Goal: Task Accomplishment & Management: Complete application form

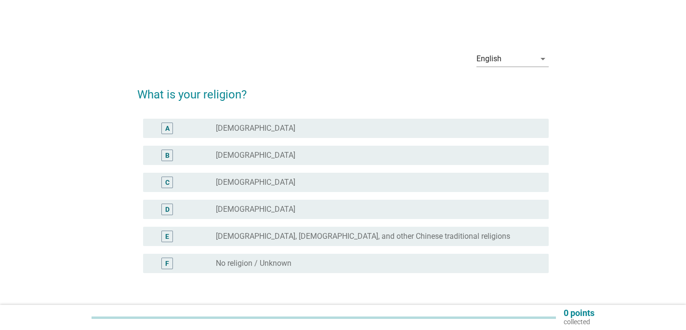
click at [297, 156] on div "radio_button_unchecked [DEMOGRAPHIC_DATA]" at bounding box center [374, 155] width 317 height 10
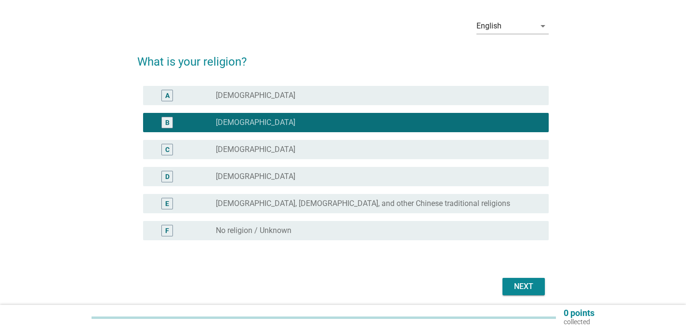
scroll to position [69, 0]
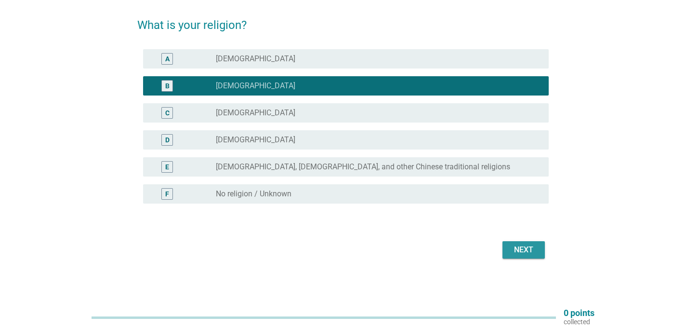
click at [533, 251] on div "Next" at bounding box center [523, 250] width 27 height 12
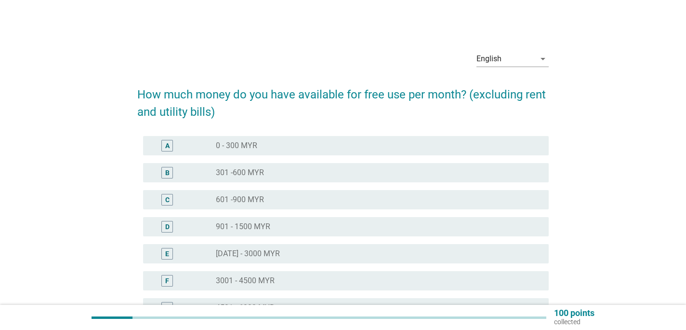
scroll to position [48, 0]
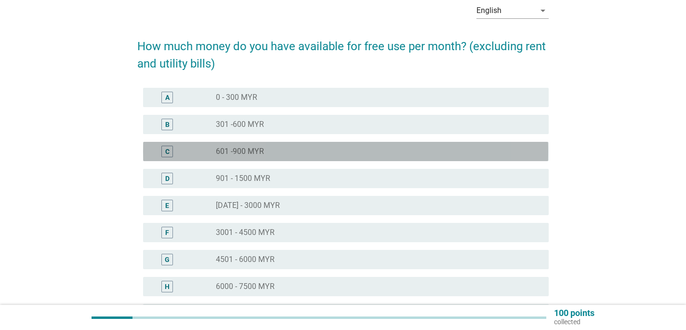
click at [270, 151] on div "radio_button_unchecked 601 -900 MYR" at bounding box center [374, 151] width 317 height 10
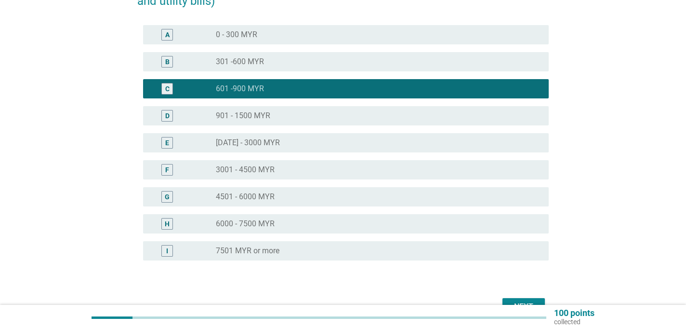
scroll to position [168, 0]
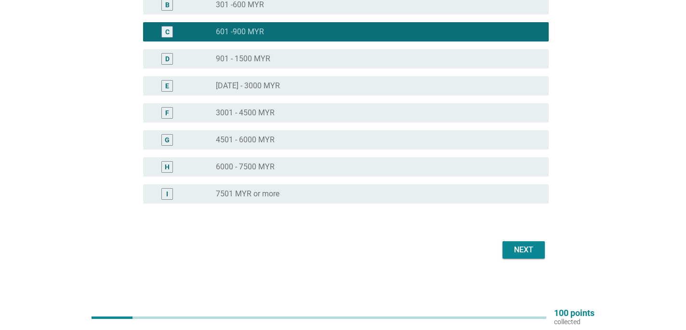
click at [518, 250] on div "Next" at bounding box center [523, 250] width 27 height 12
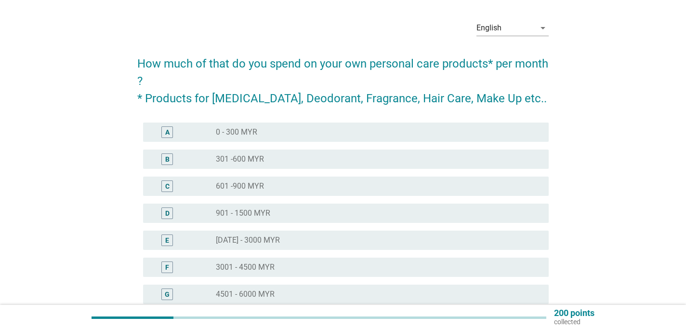
scroll to position [48, 0]
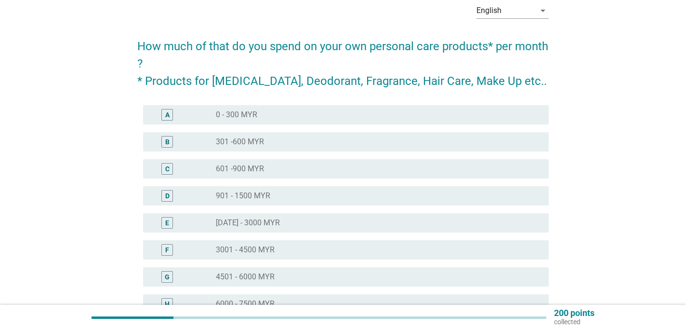
click at [321, 109] on div "radio_button_unchecked 0 - 300 MYR" at bounding box center [378, 115] width 325 height 12
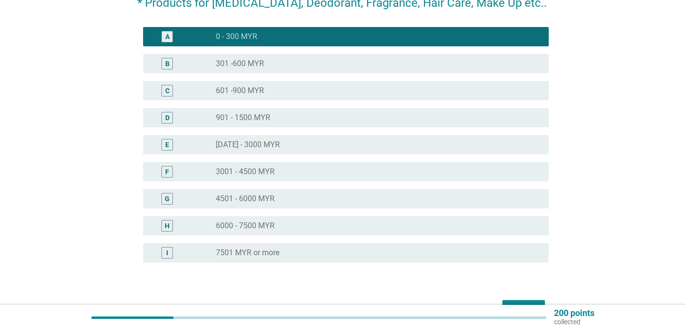
scroll to position [185, 0]
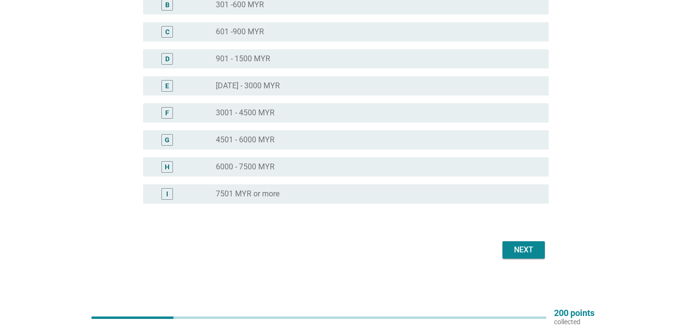
click at [532, 246] on div "Next" at bounding box center [523, 250] width 27 height 12
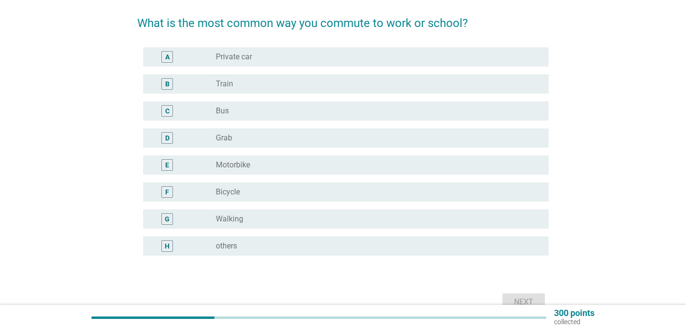
scroll to position [48, 0]
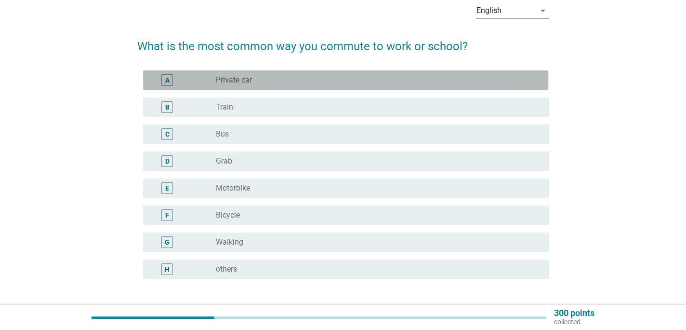
click at [291, 74] on div "radio_button_unchecked Private car" at bounding box center [378, 80] width 325 height 12
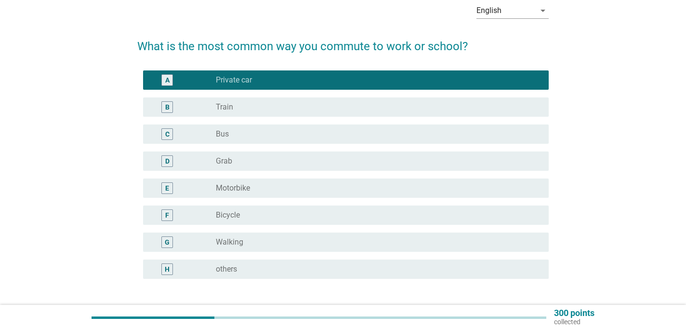
click at [291, 106] on div "radio_button_unchecked Train" at bounding box center [374, 107] width 317 height 10
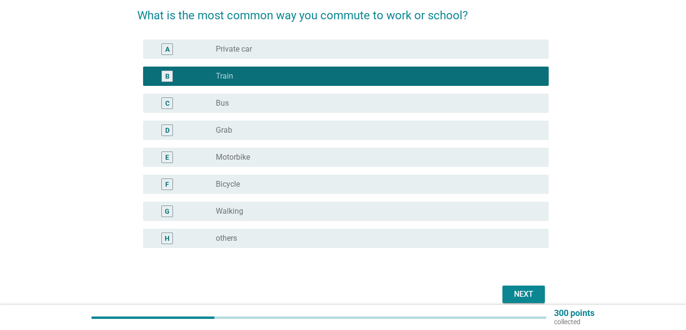
scroll to position [123, 0]
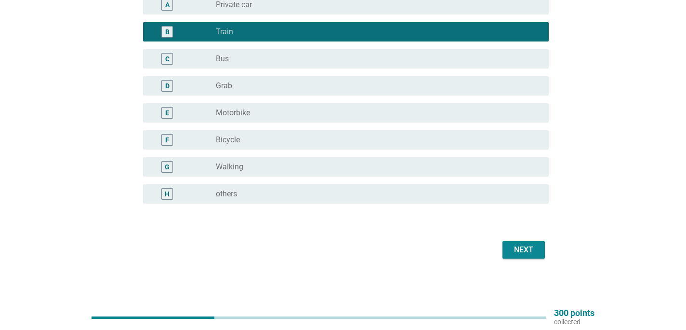
click at [520, 252] on div "Next" at bounding box center [523, 250] width 27 height 12
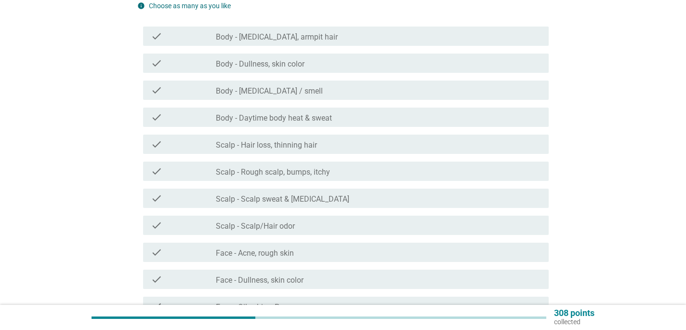
scroll to position [0, 0]
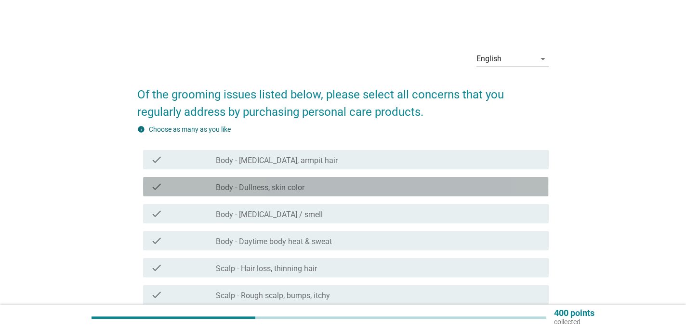
click at [301, 182] on div "check_box_outline_blank Body - Dullness, skin color" at bounding box center [378, 187] width 325 height 12
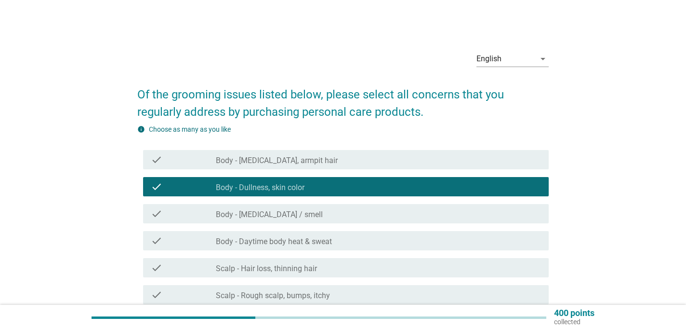
click at [314, 158] on div "check_box_outline_blank Body - [MEDICAL_DATA], armpit hair" at bounding box center [378, 160] width 325 height 12
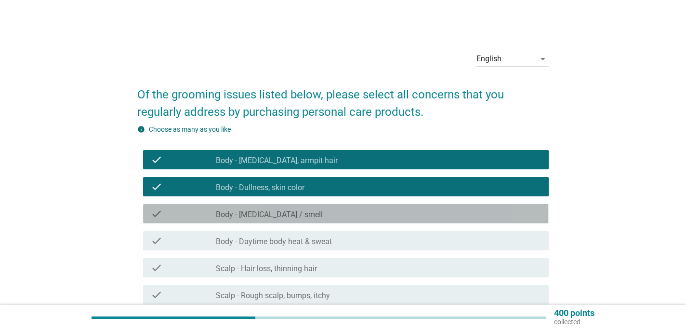
click at [319, 211] on div "check_box_outline_blank Body - [MEDICAL_DATA] / smell" at bounding box center [378, 214] width 325 height 12
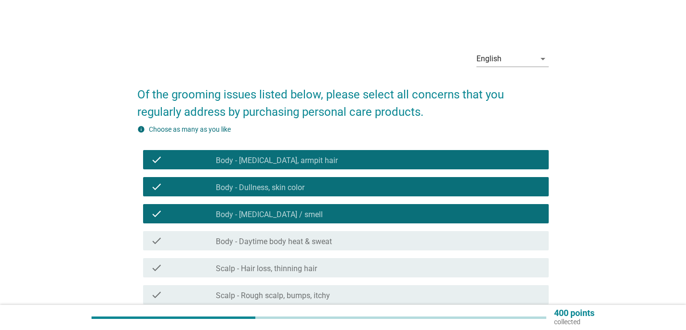
scroll to position [48, 0]
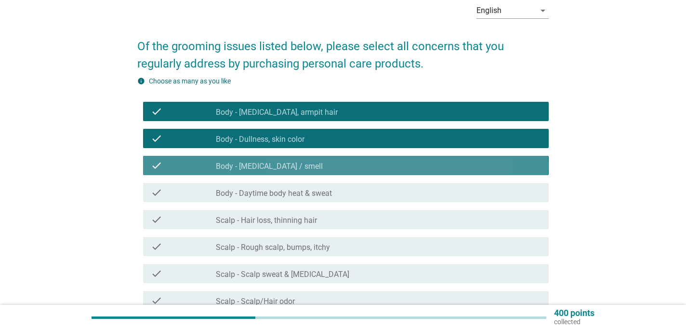
click at [319, 170] on div "check_box_outline_blank Body - [MEDICAL_DATA] / smell" at bounding box center [378, 165] width 325 height 12
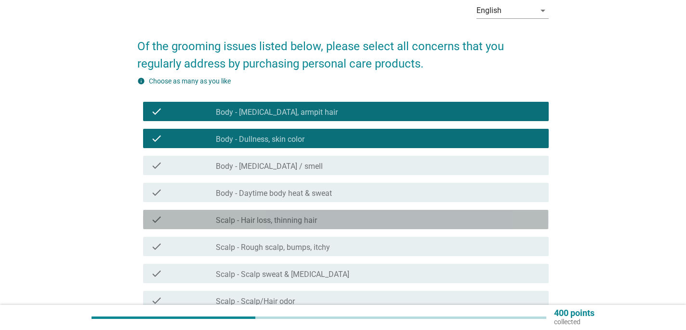
click at [312, 224] on label "Scalp - Hair loss, thinning hair" at bounding box center [266, 220] width 101 height 10
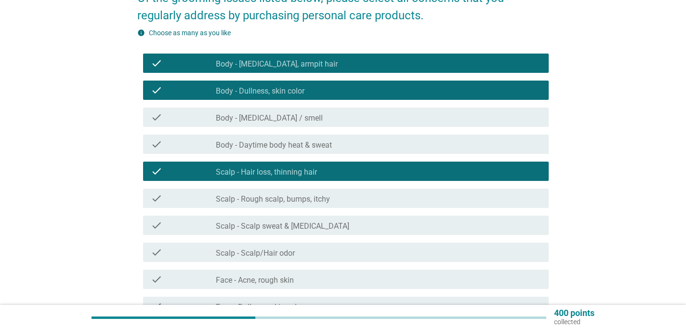
click at [318, 202] on label "Scalp - Rough scalp, bumps, itchy" at bounding box center [273, 199] width 114 height 10
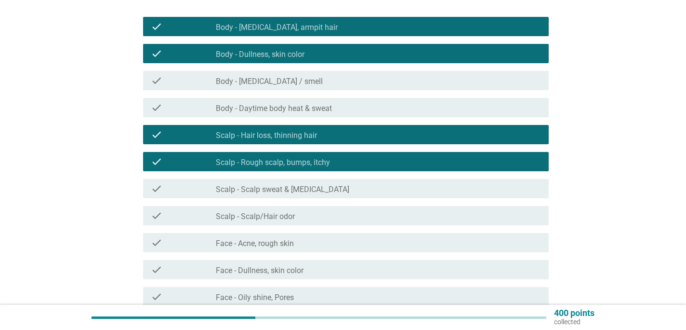
scroll to position [193, 0]
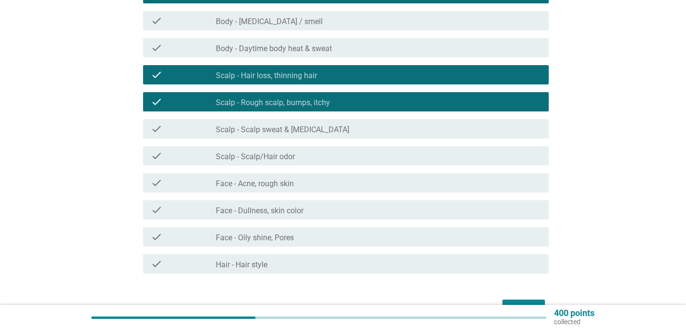
click at [316, 187] on div "check_box_outline_blank Face - Acne, rough skin" at bounding box center [378, 183] width 325 height 12
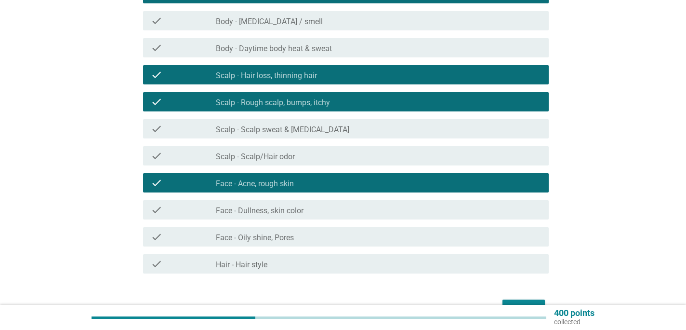
click at [332, 208] on div "check_box_outline_blank Face - Dullness, skin color" at bounding box center [378, 210] width 325 height 12
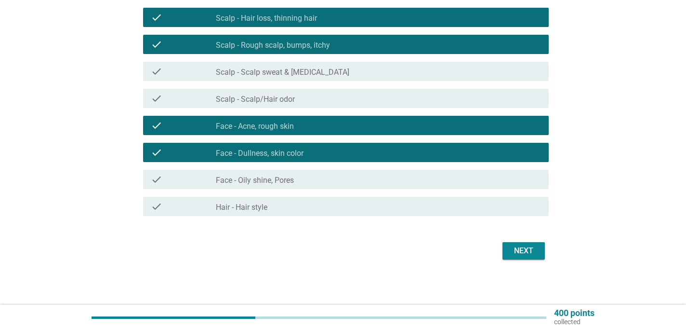
scroll to position [251, 0]
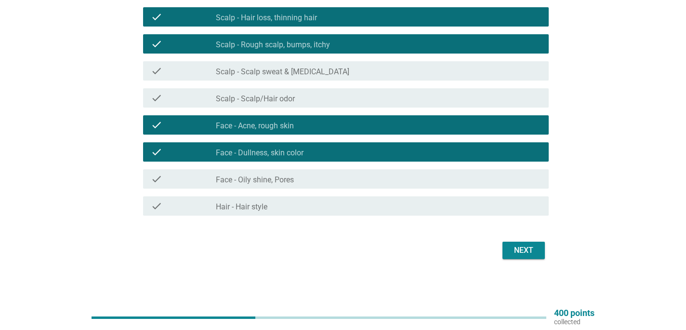
click at [324, 176] on div "check_box_outline_blank Face - Oily shine, Pores" at bounding box center [378, 179] width 325 height 12
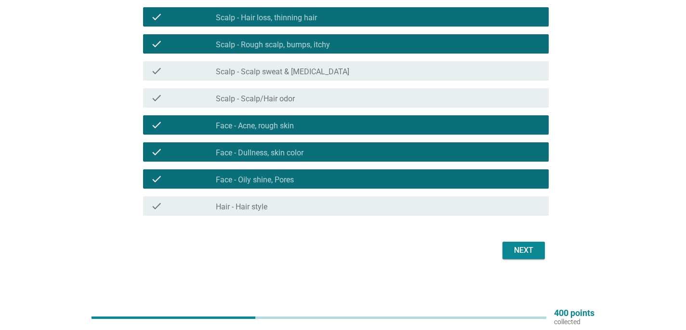
click at [341, 146] on div "check_box_outline_blank Face - Dullness, skin color" at bounding box center [378, 152] width 325 height 12
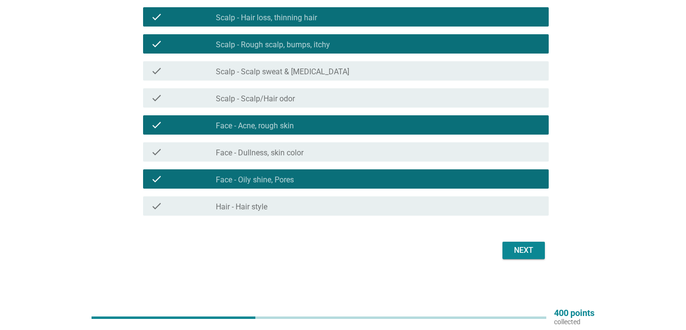
drag, startPoint x: 345, startPoint y: 208, endPoint x: 350, endPoint y: 205, distance: 5.6
click at [344, 205] on div "check_box_outline_blank Hair - Hair style" at bounding box center [378, 206] width 325 height 12
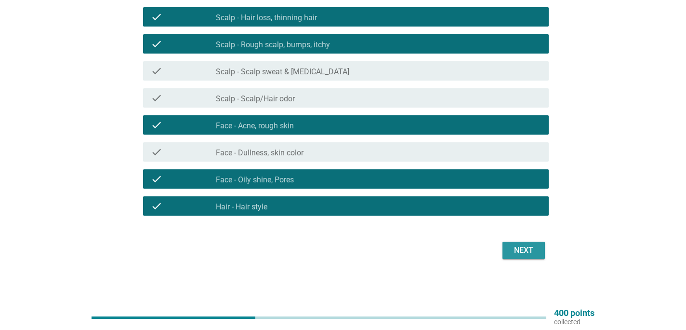
click at [525, 246] on div "Next" at bounding box center [523, 250] width 27 height 12
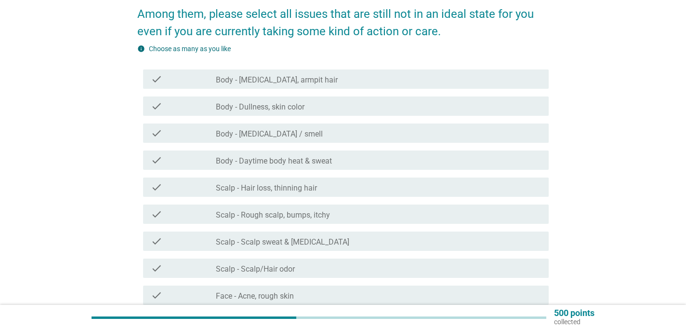
scroll to position [96, 0]
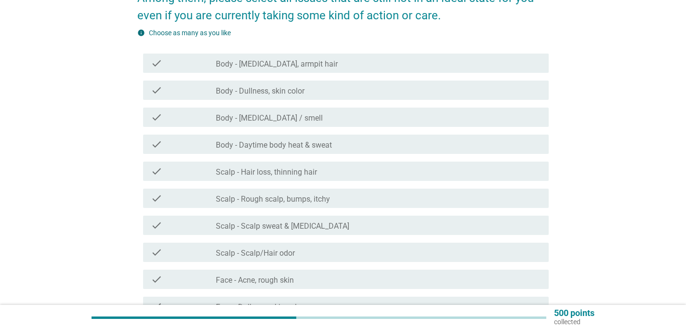
click at [261, 140] on label "Body - Daytime body heat & sweat" at bounding box center [274, 145] width 116 height 10
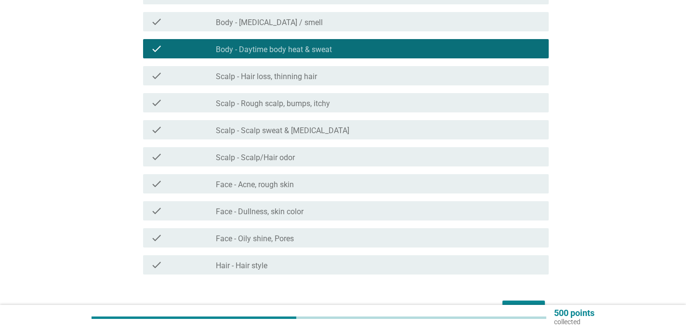
scroll to position [193, 0]
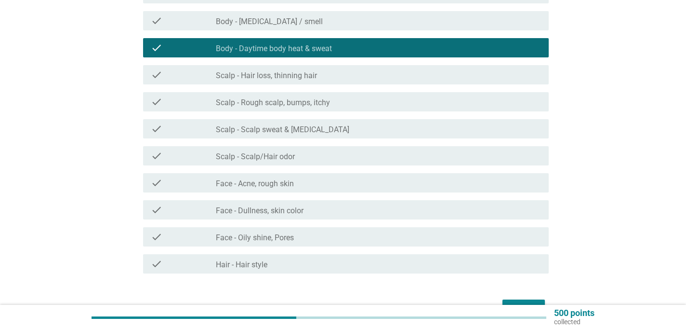
click at [514, 301] on button "Next" at bounding box center [523, 307] width 42 height 17
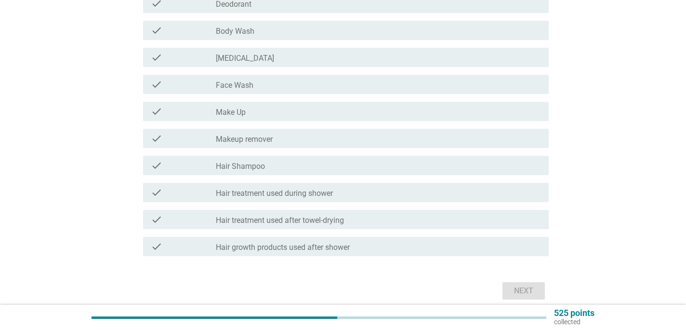
scroll to position [0, 0]
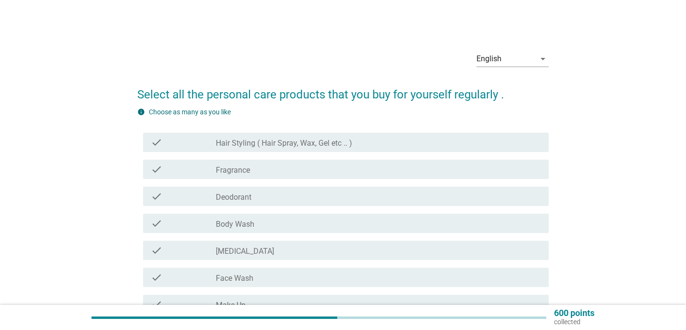
click at [273, 172] on div "check_box_outline_blank Fragrance" at bounding box center [378, 169] width 325 height 12
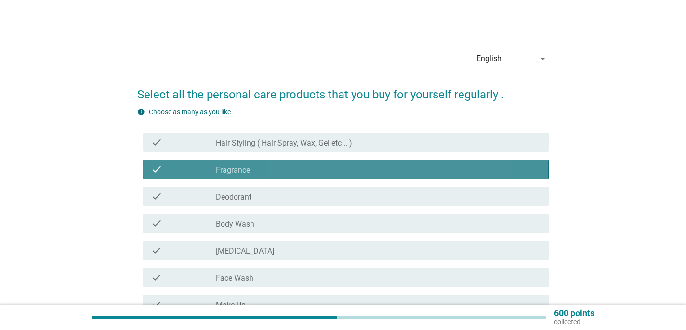
click at [273, 173] on div "check_box_outline_blank Fragrance" at bounding box center [378, 169] width 325 height 12
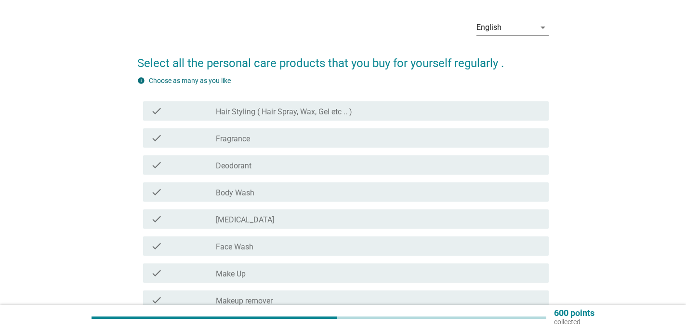
scroll to position [48, 0]
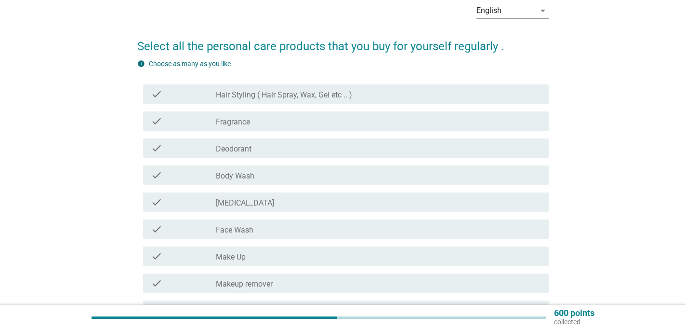
click at [266, 173] on div "check_box_outline_blank Body Wash" at bounding box center [378, 175] width 325 height 12
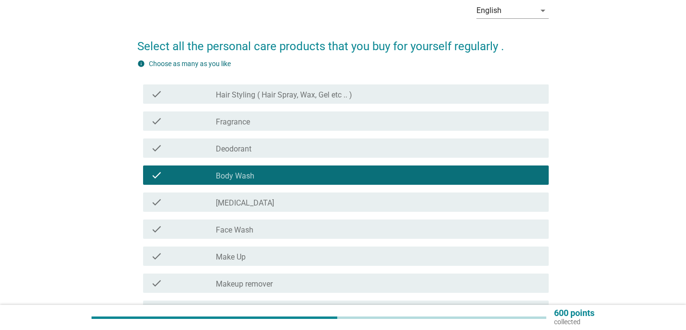
click at [261, 200] on div "check_box_outline_blank [MEDICAL_DATA]" at bounding box center [378, 202] width 325 height 12
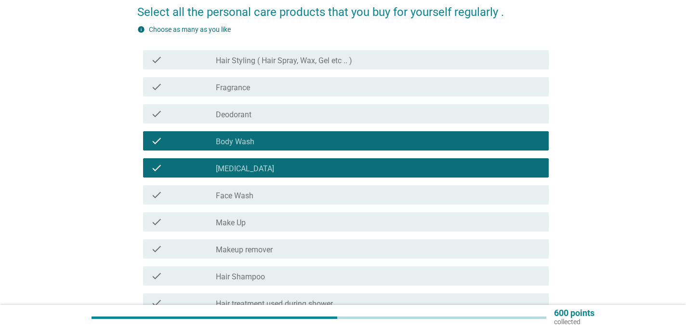
scroll to position [96, 0]
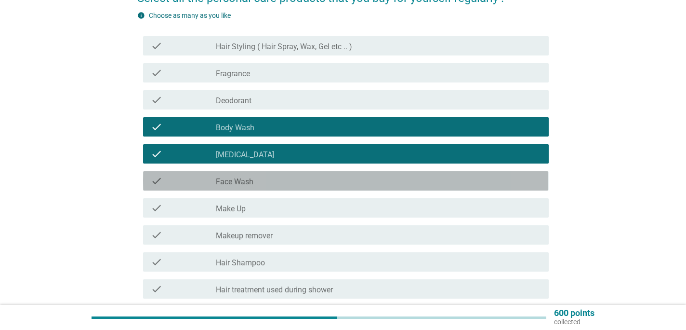
click at [276, 181] on div "check_box_outline_blank Face Wash" at bounding box center [378, 181] width 325 height 12
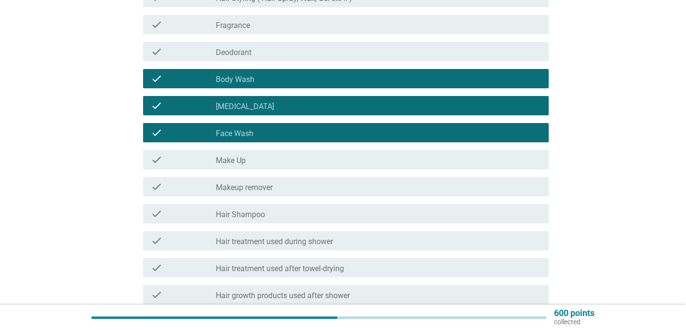
click at [273, 186] on label "Makeup remover" at bounding box center [244, 188] width 57 height 10
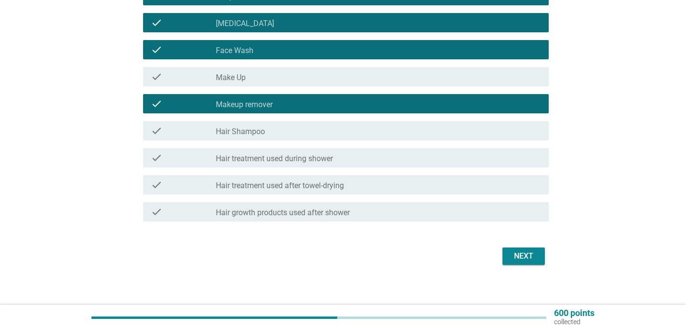
scroll to position [233, 0]
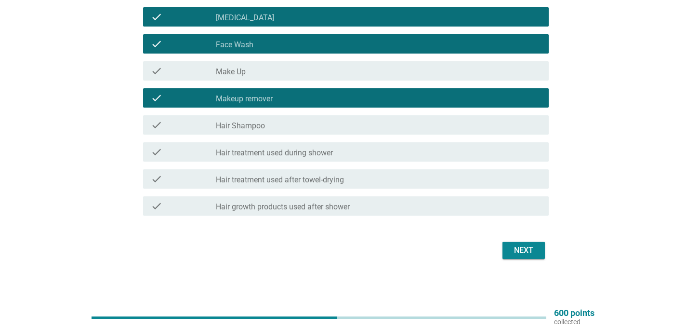
click at [296, 134] on div "check check_box_outline_blank Hair Shampoo" at bounding box center [342, 124] width 411 height 27
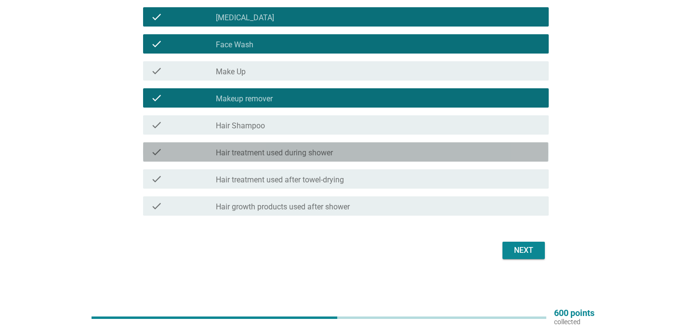
click at [304, 153] on label "Hair treatment used during shower" at bounding box center [274, 153] width 117 height 10
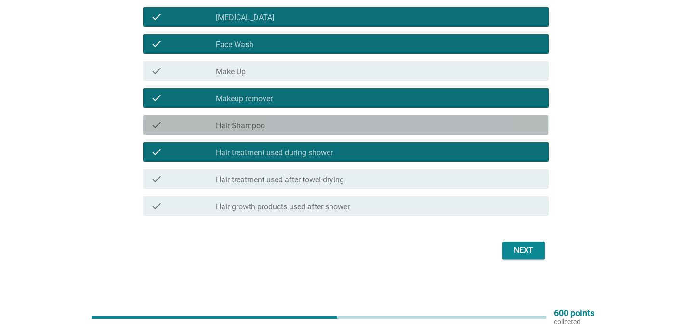
click at [306, 132] on div "check check_box_outline_blank Hair Shampoo" at bounding box center [345, 124] width 405 height 19
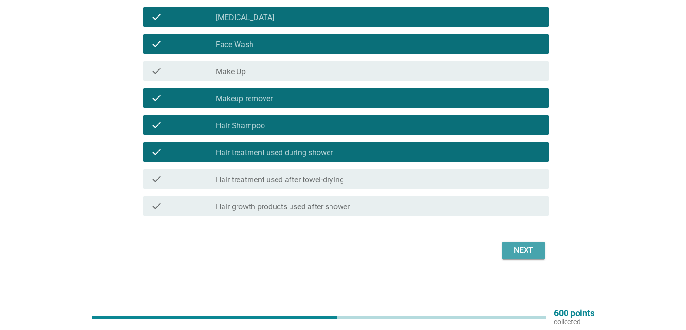
click at [526, 241] on button "Next" at bounding box center [523, 249] width 42 height 17
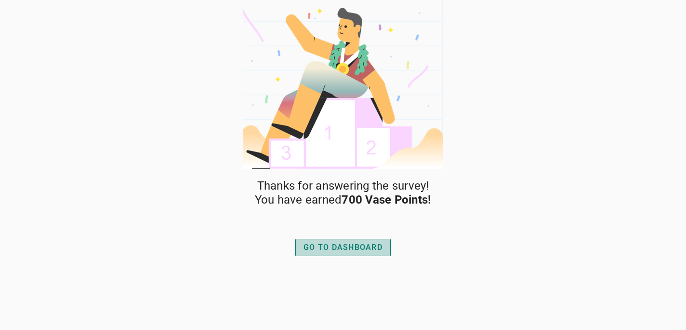
click at [341, 243] on div "GO TO DASHBOARD" at bounding box center [342, 247] width 79 height 12
